Goal: Information Seeking & Learning: Learn about a topic

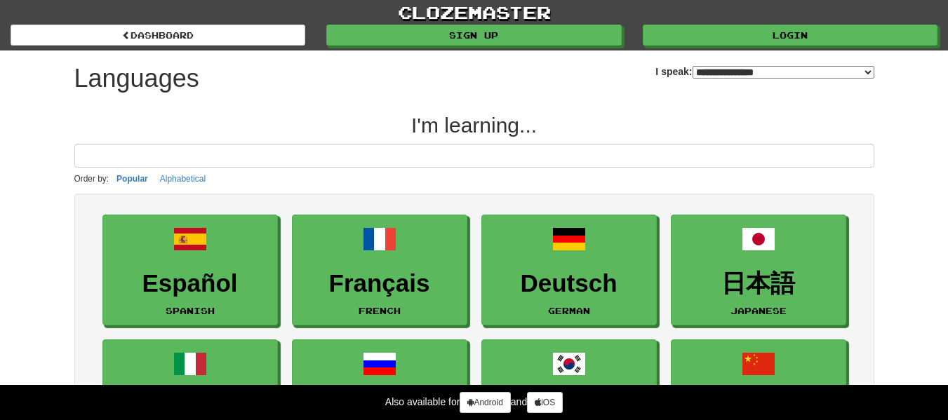
select select "*******"
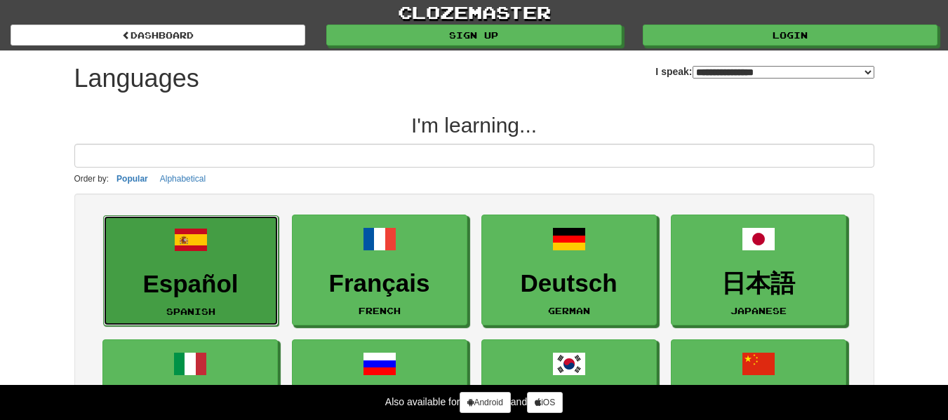
click at [220, 262] on link "Español Spanish" at bounding box center [190, 271] width 175 height 112
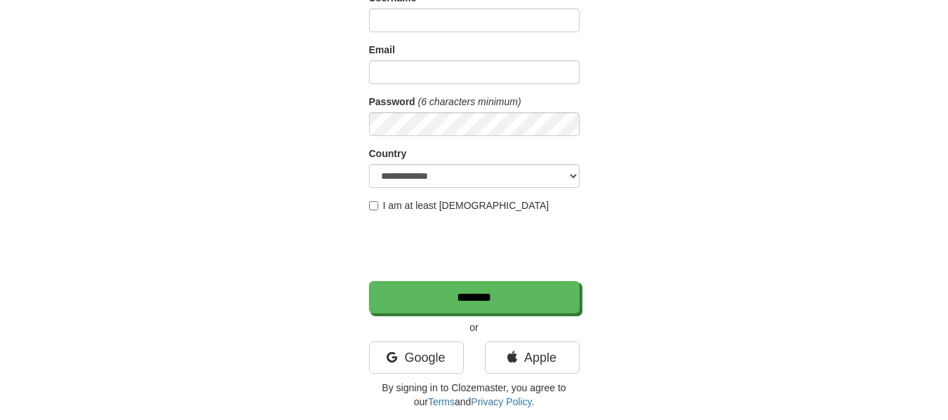
scroll to position [140, 0]
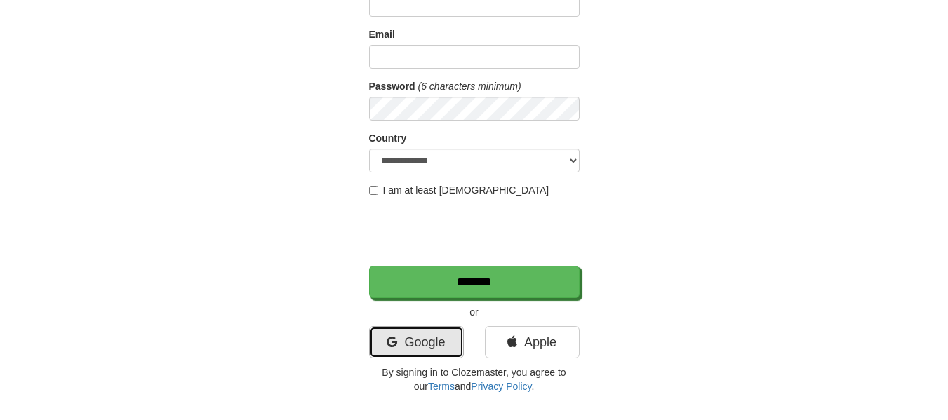
click at [421, 350] on link "Google" at bounding box center [416, 342] width 95 height 32
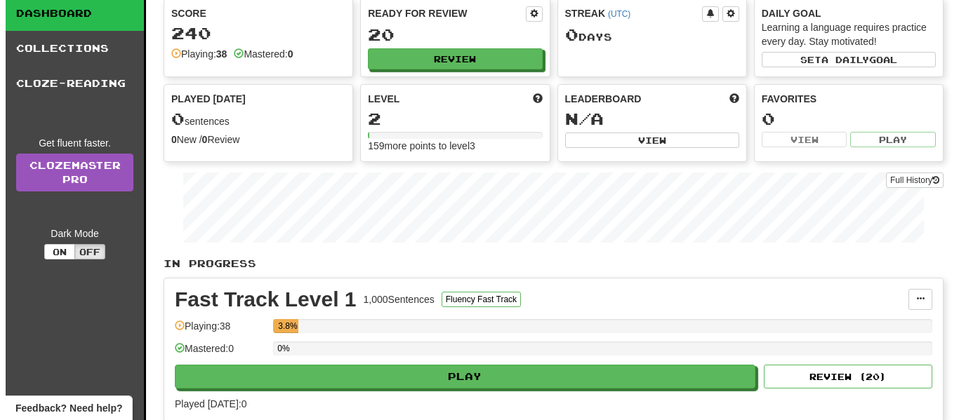
scroll to position [70, 0]
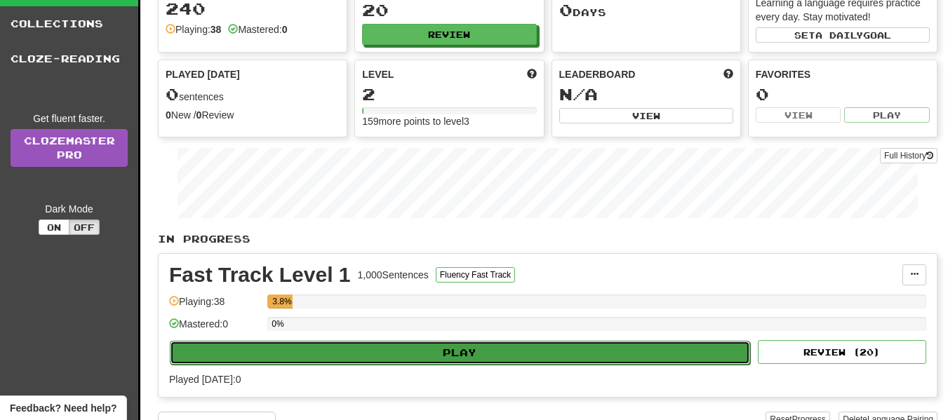
click at [444, 356] on button "Play" at bounding box center [460, 353] width 580 height 24
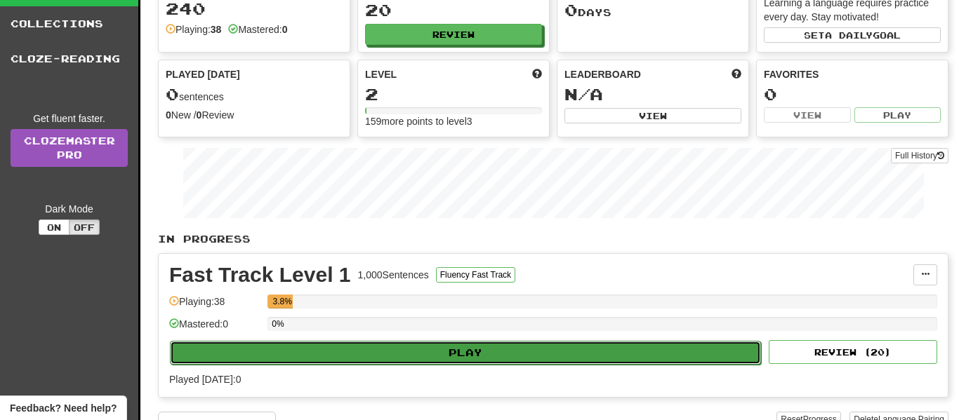
select select "**"
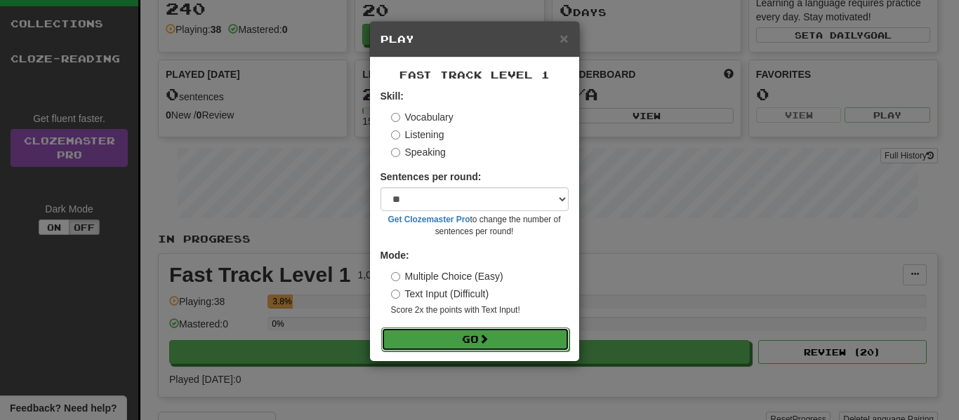
click at [484, 334] on span at bounding box center [484, 339] width 10 height 10
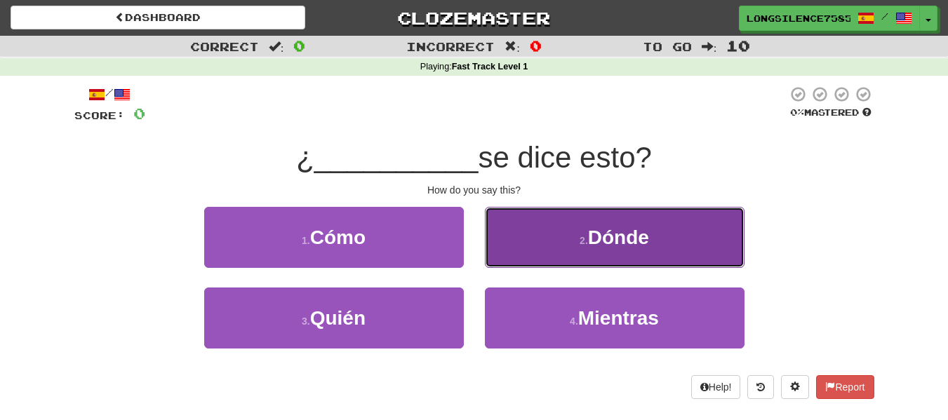
click at [592, 249] on button "2 . Dónde" at bounding box center [615, 237] width 260 height 61
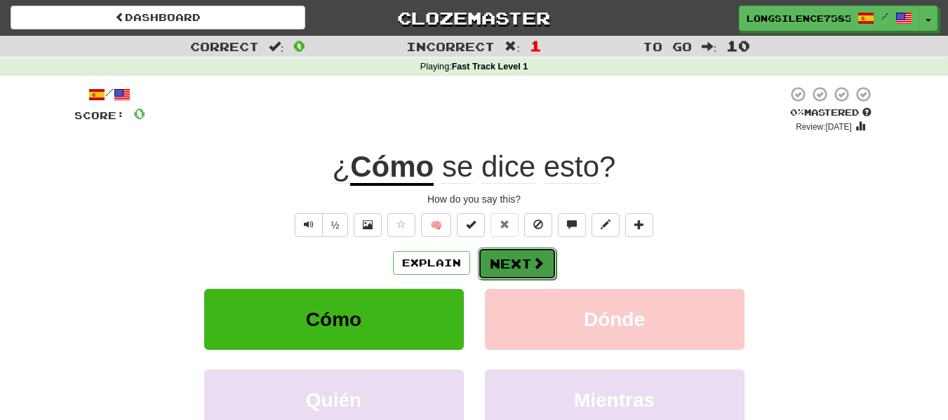
click at [517, 260] on button "Next" at bounding box center [517, 264] width 79 height 32
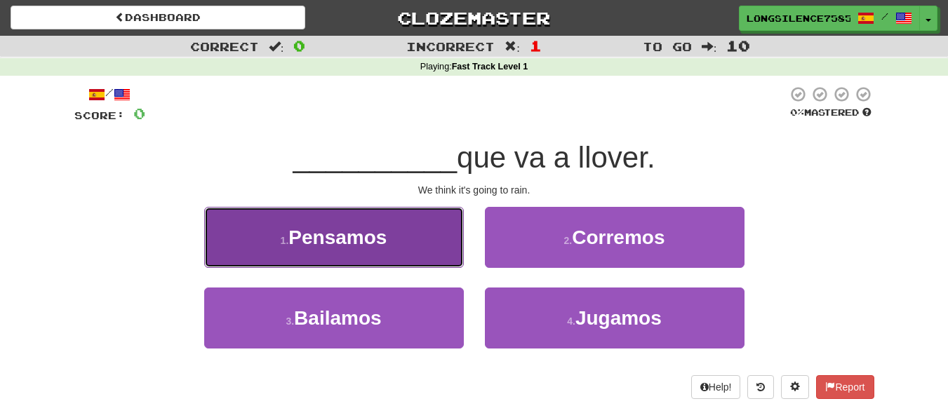
click at [373, 237] on span "Pensamos" at bounding box center [337, 238] width 98 height 22
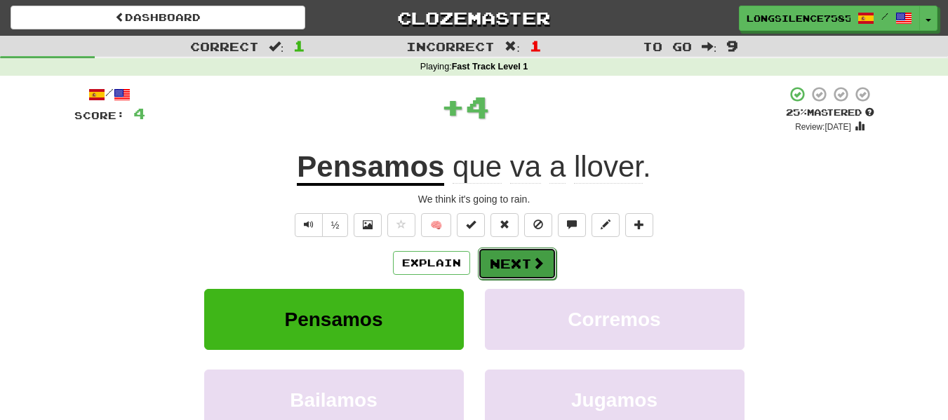
click at [501, 254] on button "Next" at bounding box center [517, 264] width 79 height 32
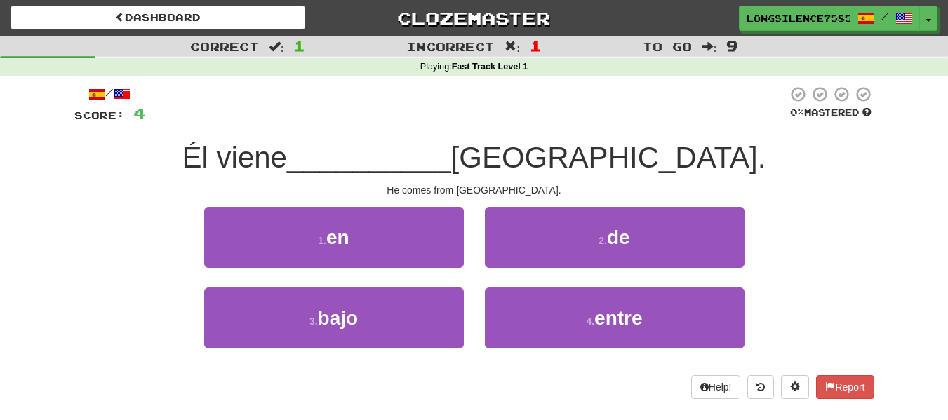
click at [164, 241] on div "1 . en 2 . de" at bounding box center [474, 247] width 842 height 81
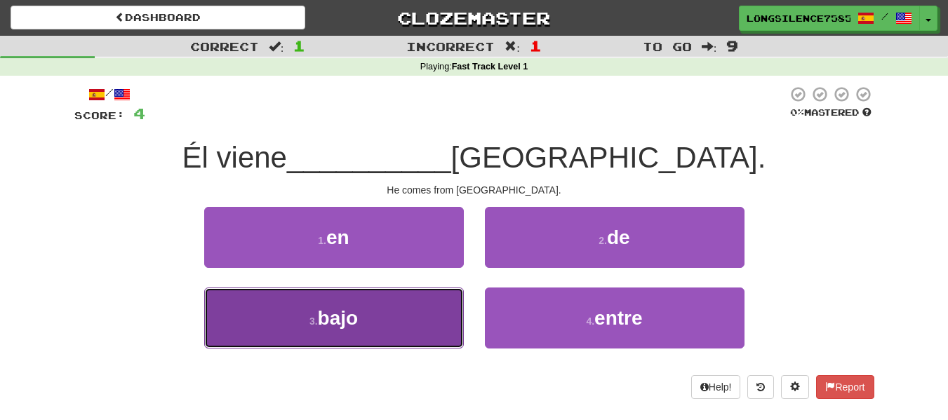
click at [313, 335] on button "3 . bajo" at bounding box center [334, 318] width 260 height 61
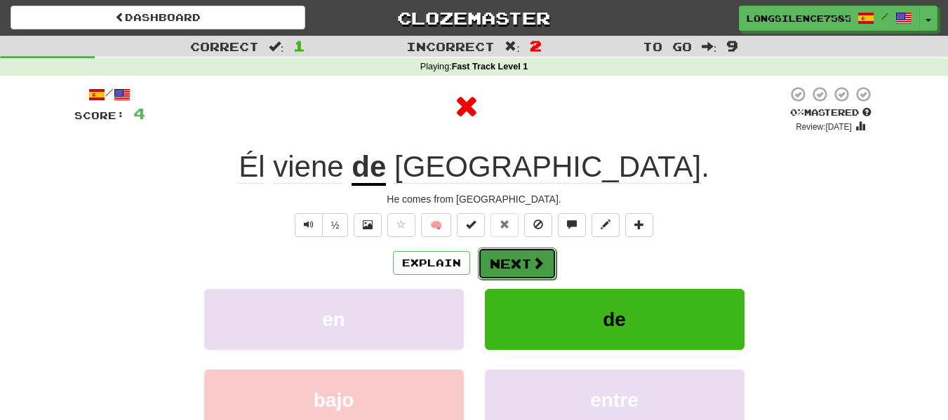
click at [517, 259] on button "Next" at bounding box center [517, 264] width 79 height 32
